Goal: Transaction & Acquisition: Download file/media

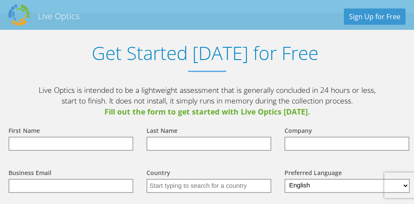
scroll to position [1360, 0]
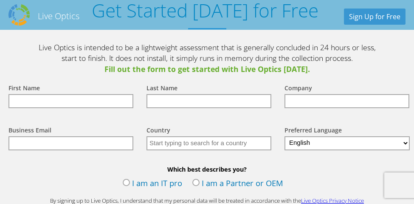
click at [74, 108] on input "text" at bounding box center [70, 101] width 125 height 14
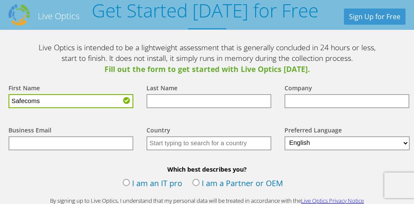
type input "Safecoms"
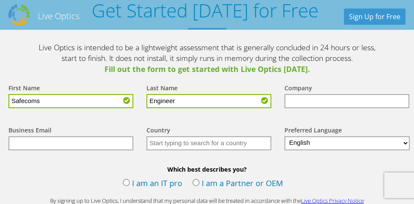
type input "Engineer"
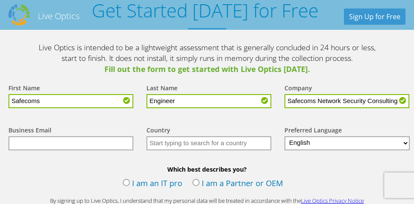
type input "Safecoms Network Security Consulting"
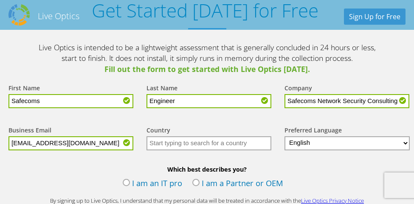
type input "[EMAIL_ADDRESS][DOMAIN_NAME]"
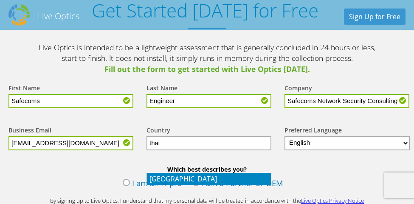
type input "Thailand"
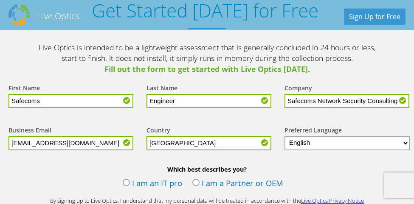
scroll to position [1402, 0]
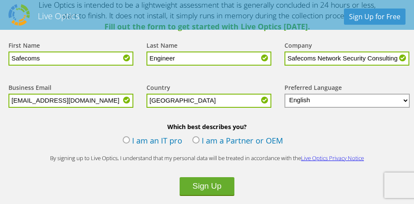
click at [325, 107] on select "English Deutsch Español Français Italiano Polski Português Русский 한국어 中文 日本語" at bounding box center [347, 100] width 125 height 14
click at [315, 143] on form "First Name Safecoms Last Name Engineer Company Safecoms Network Security Consul…" at bounding box center [207, 129] width 414 height 194
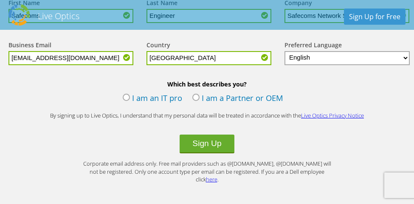
click at [164, 105] on label "I am an IT pro" at bounding box center [152, 98] width 59 height 13
click at [0, 0] on input "I am an IT pro" at bounding box center [0, 0] width 0 height 0
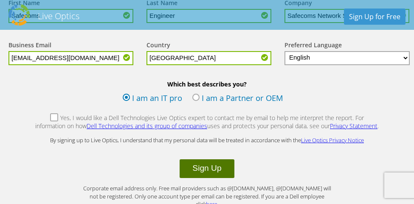
click at [206, 178] on button "Sign Up" at bounding box center [207, 168] width 54 height 19
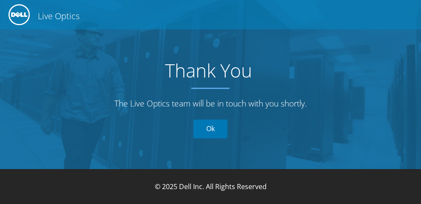
click at [212, 128] on link "Ok" at bounding box center [210, 128] width 34 height 19
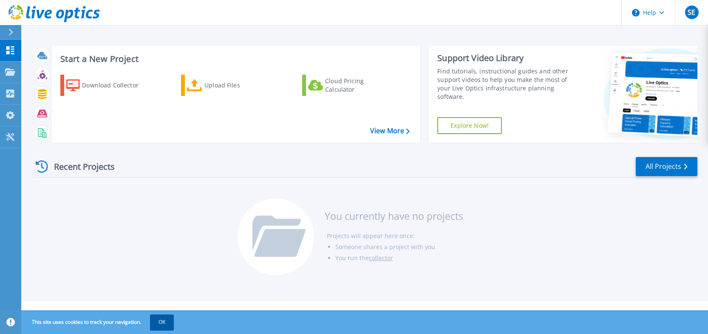
click at [164, 322] on button "OK" at bounding box center [162, 322] width 24 height 15
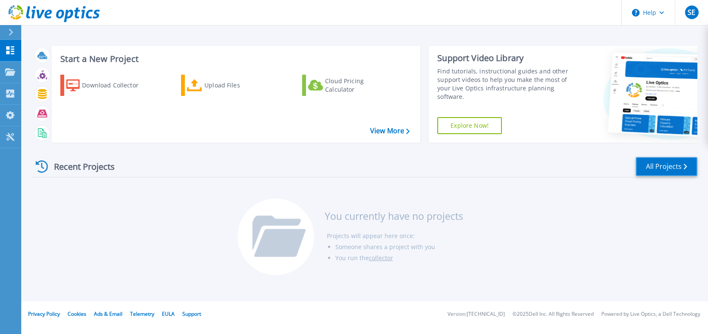
click at [666, 164] on link "All Projects" at bounding box center [667, 166] width 62 height 19
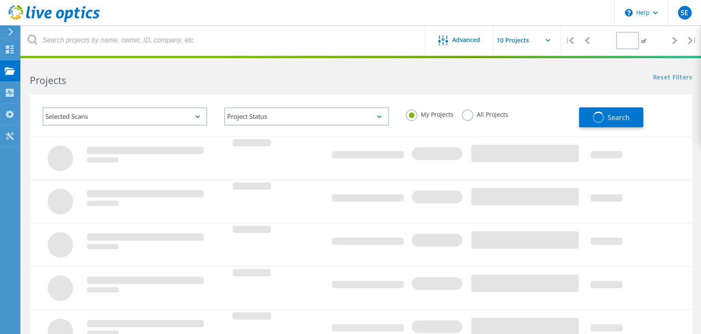
type input "1"
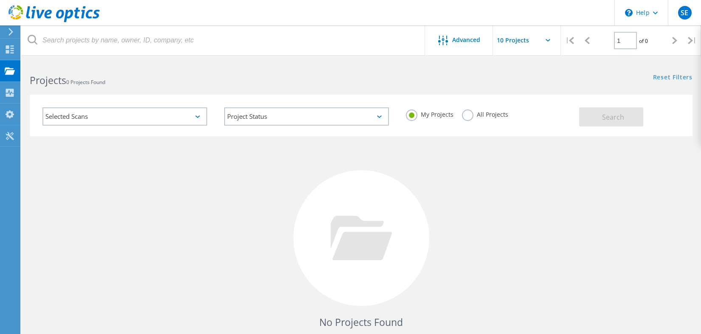
click at [196, 115] on div "Selected Scans" at bounding box center [124, 116] width 165 height 18
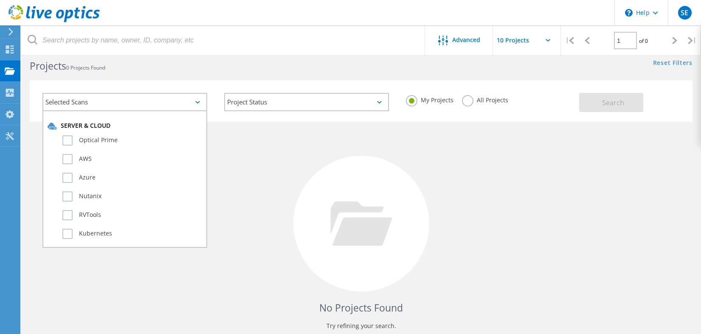
click at [256, 166] on div "No Projects Found Try refining your search." at bounding box center [361, 232] width 663 height 220
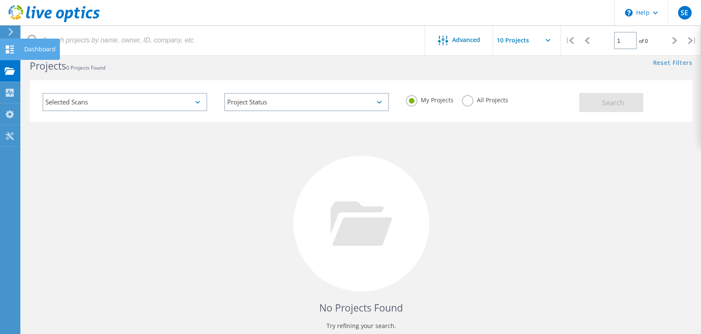
click at [11, 50] on icon at bounding box center [10, 49] width 10 height 8
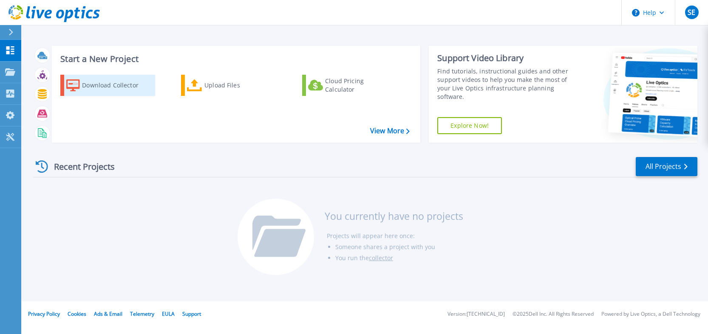
click at [116, 85] on div "Download Collector" at bounding box center [116, 85] width 68 height 17
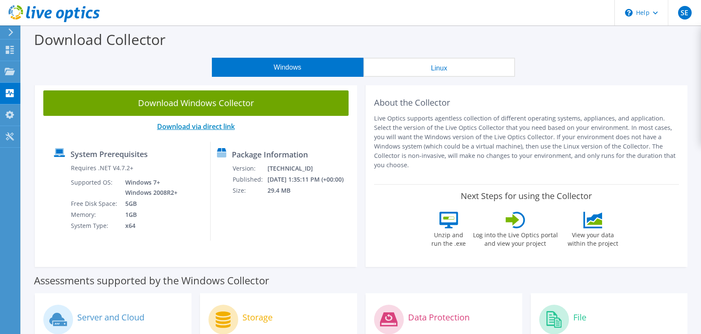
click at [205, 127] on link "Download via direct link" at bounding box center [196, 126] width 78 height 9
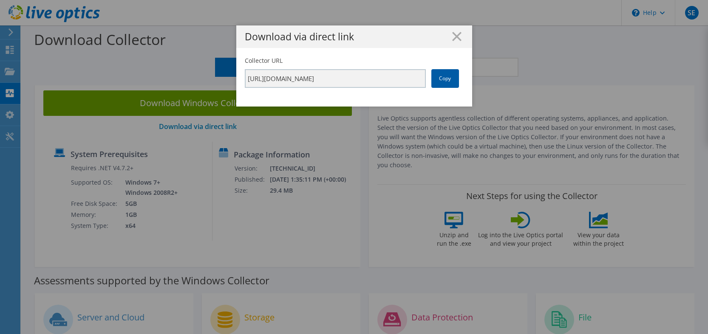
click at [441, 78] on link "Copy" at bounding box center [445, 78] width 28 height 19
